Goal: Information Seeking & Learning: Learn about a topic

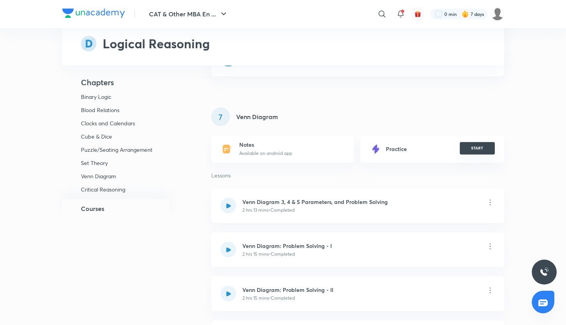
click at [471, 150] on button "START" at bounding box center [477, 148] width 35 height 12
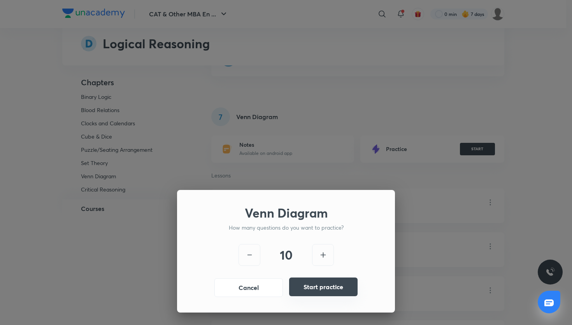
click at [317, 287] on button "Start practice" at bounding box center [323, 286] width 68 height 19
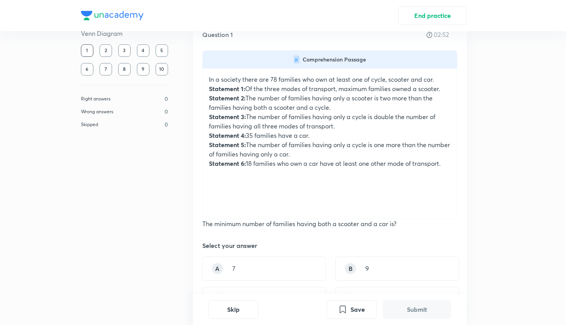
scroll to position [26, 0]
drag, startPoint x: 250, startPoint y: 163, endPoint x: 285, endPoint y: 170, distance: 36.1
click at [285, 170] on div "In a society there are 78 families who own at least one of cycle, scooter and c…" at bounding box center [330, 144] width 254 height 150
click at [363, 275] on div "B 9" at bounding box center [397, 269] width 124 height 24
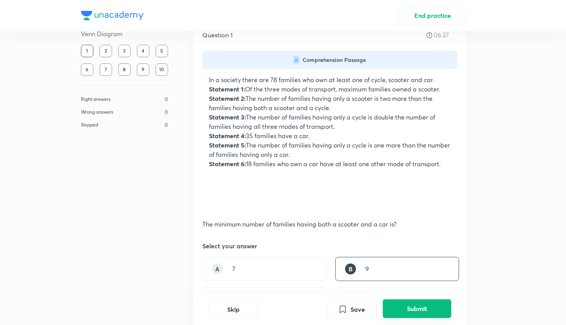
click at [403, 308] on button "Submit" at bounding box center [417, 308] width 68 height 19
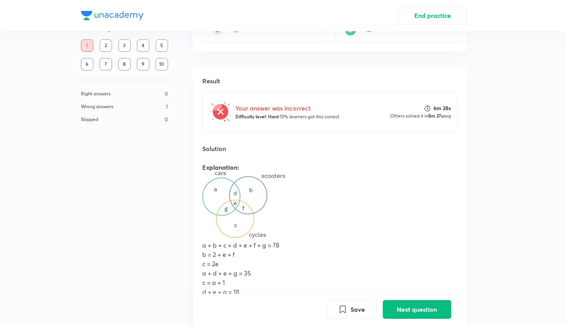
scroll to position [296, 0]
click at [279, 247] on p "a + b + c + d + e + f + g = 78" at bounding box center [329, 243] width 255 height 9
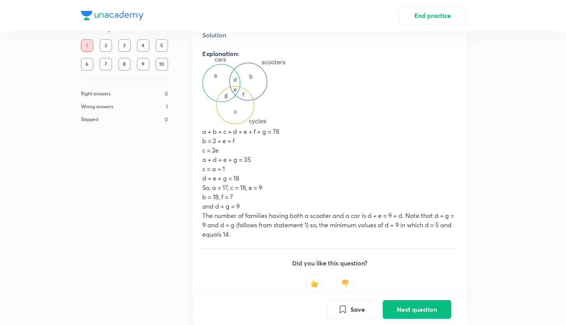
scroll to position [407, 0]
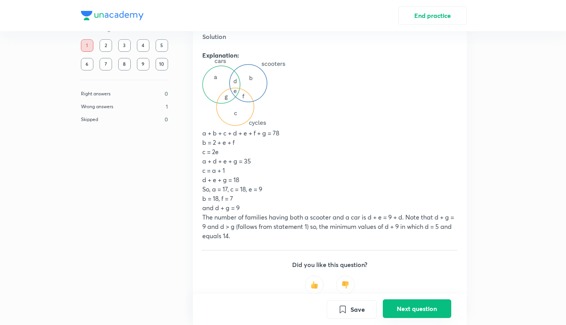
click at [404, 307] on button "Next question" at bounding box center [417, 308] width 68 height 19
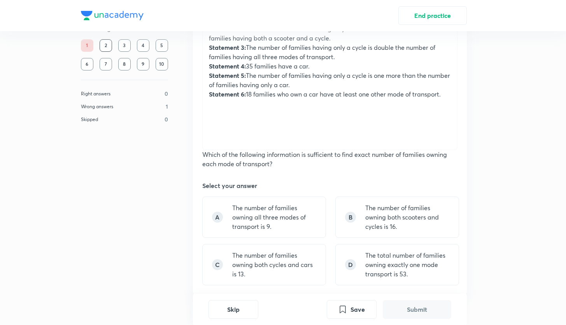
scroll to position [96, 0]
click at [274, 277] on p "The number of families owning both cycles and cars is 13." at bounding box center [274, 264] width 84 height 28
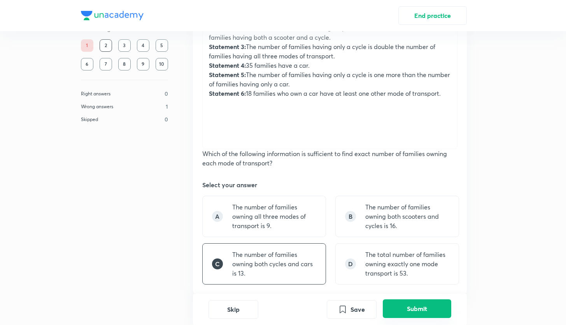
click at [399, 310] on button "Submit" at bounding box center [417, 308] width 68 height 19
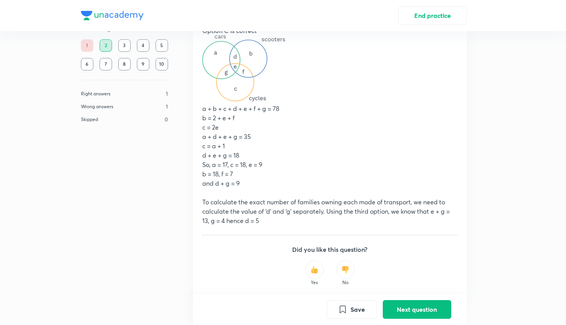
scroll to position [478, 0]
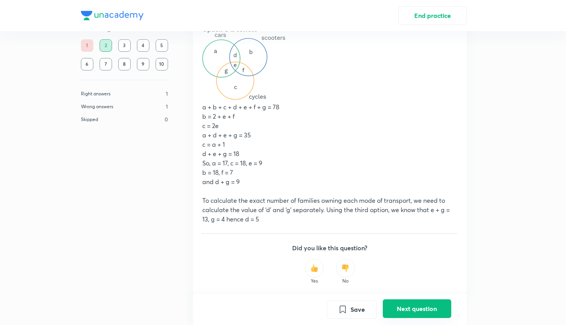
click at [415, 311] on button "Next question" at bounding box center [417, 308] width 68 height 19
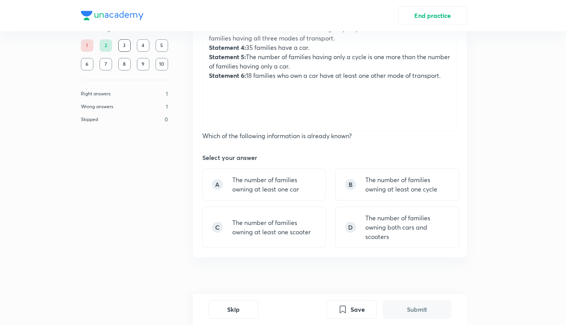
scroll to position [124, 0]
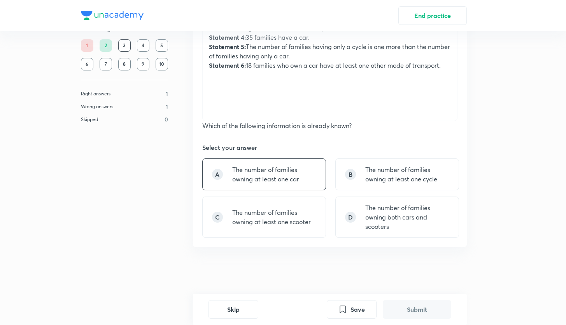
click at [297, 172] on p "The number of families owning at least one car" at bounding box center [274, 174] width 84 height 19
click at [412, 306] on button "Submit" at bounding box center [417, 308] width 68 height 19
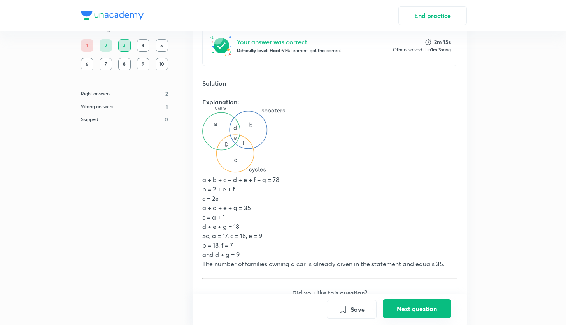
click at [411, 311] on button "Next question" at bounding box center [417, 308] width 68 height 19
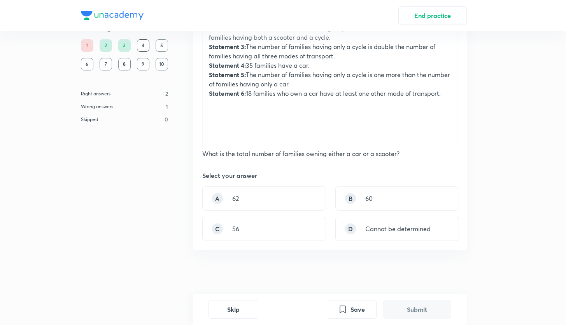
scroll to position [99, 0]
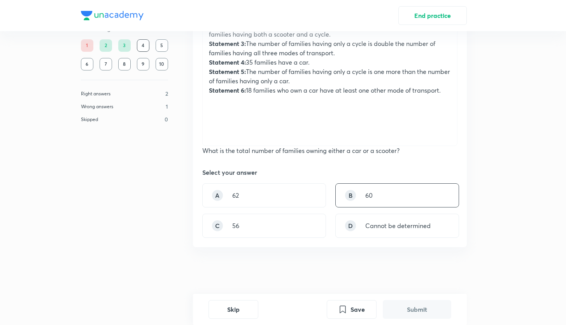
click at [361, 192] on div "B 60" at bounding box center [397, 195] width 124 height 24
click at [415, 308] on button "Submit" at bounding box center [417, 308] width 68 height 19
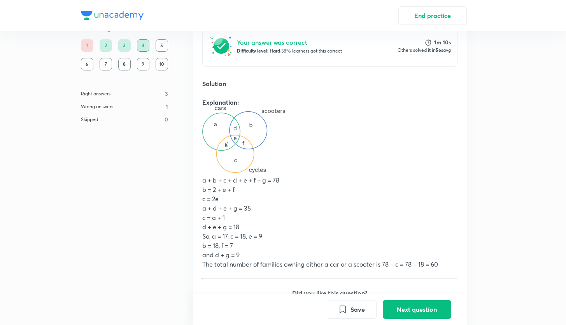
scroll to position [366, 0]
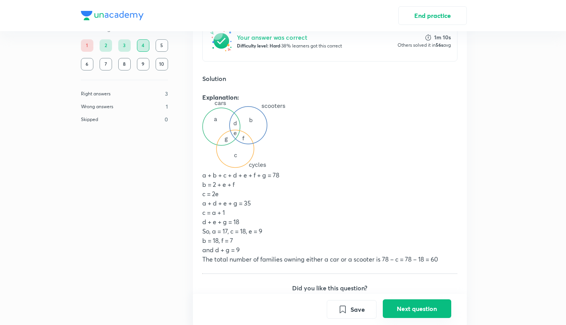
click at [410, 307] on button "Next question" at bounding box center [417, 308] width 68 height 19
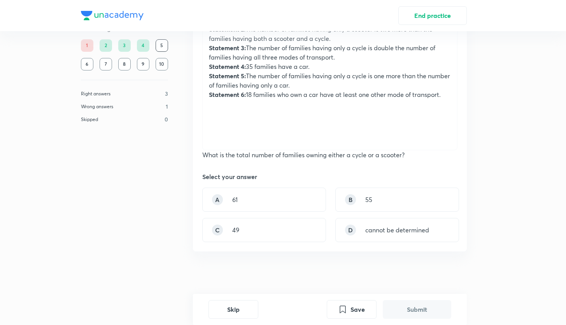
scroll to position [99, 0]
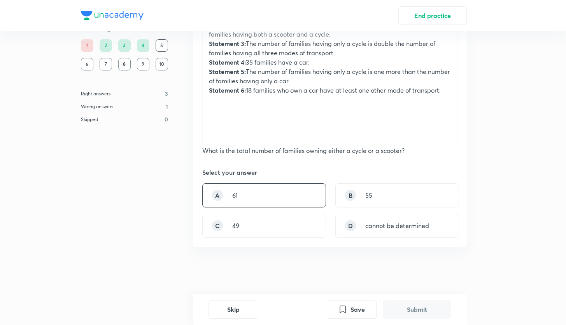
click at [303, 187] on div "A 61" at bounding box center [264, 195] width 124 height 24
click at [403, 310] on button "Submit" at bounding box center [417, 308] width 68 height 19
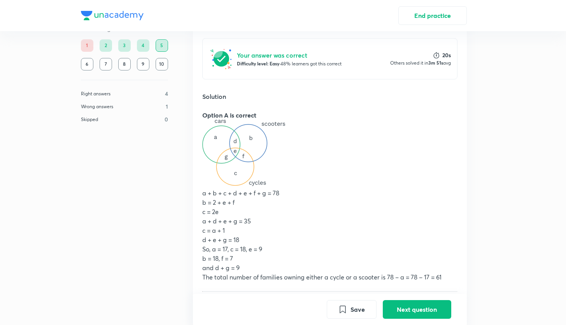
scroll to position [349, 0]
click at [418, 310] on button "Next question" at bounding box center [417, 308] width 68 height 19
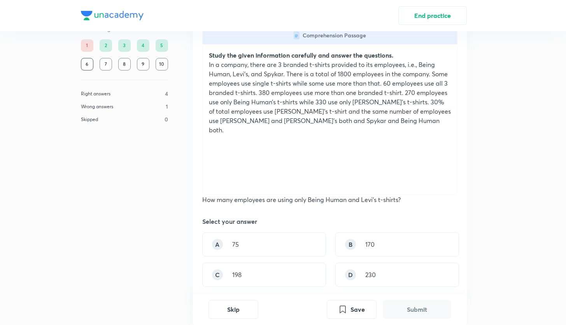
scroll to position [48, 0]
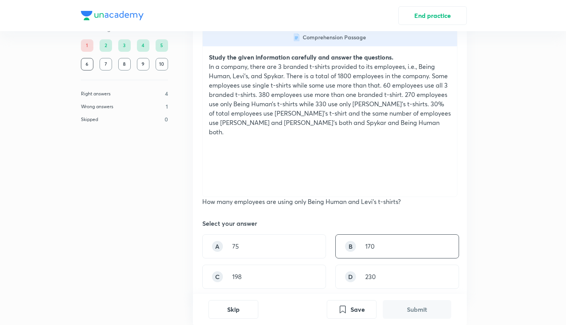
click at [356, 249] on div "B 170" at bounding box center [397, 246] width 124 height 24
click at [401, 300] on button "Submit" at bounding box center [417, 308] width 68 height 19
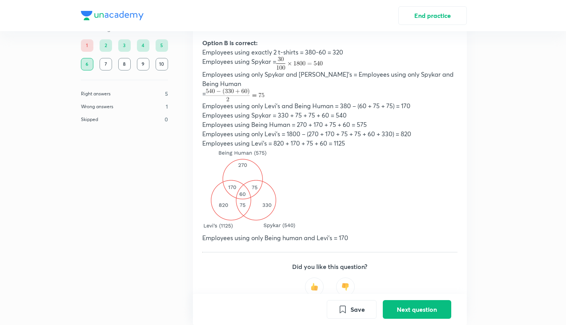
scroll to position [423, 0]
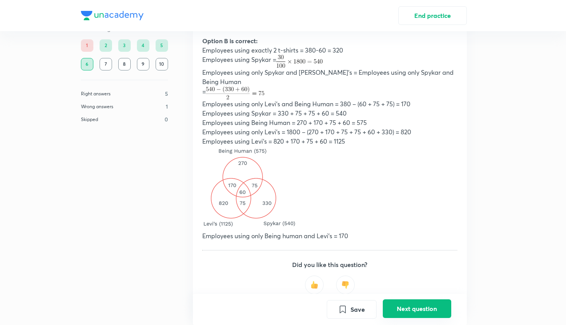
click at [397, 307] on button "Next question" at bounding box center [417, 308] width 68 height 19
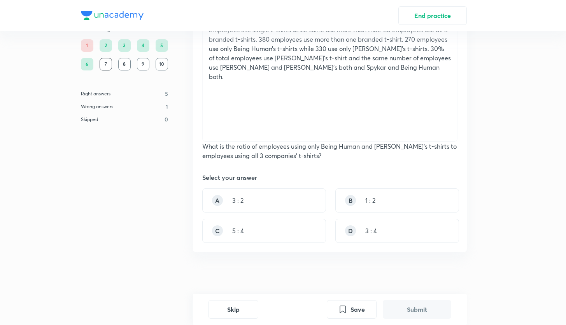
scroll to position [109, 0]
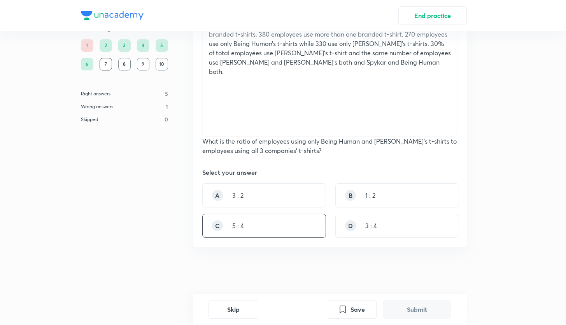
click at [259, 217] on div "C 5 : 4" at bounding box center [264, 226] width 124 height 24
click at [398, 309] on button "Submit" at bounding box center [417, 308] width 68 height 19
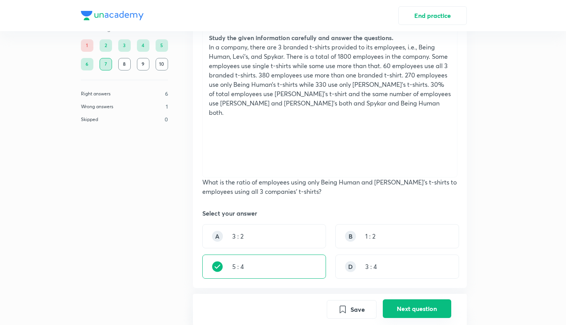
scroll to position [0, 0]
